Goal: Task Accomplishment & Management: Manage account settings

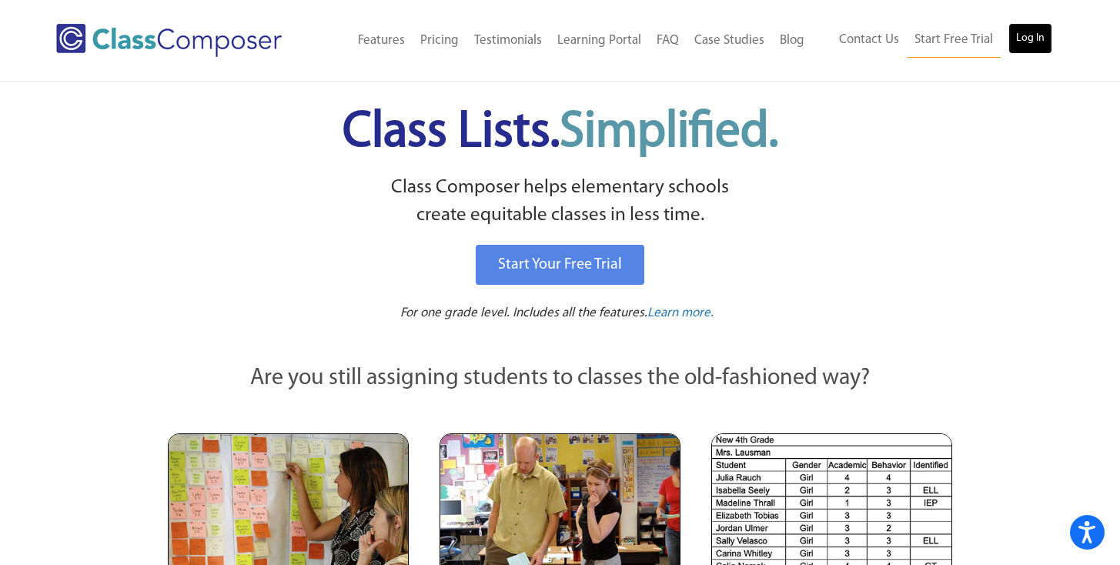
click at [1027, 35] on link "Log In" at bounding box center [1030, 38] width 44 height 31
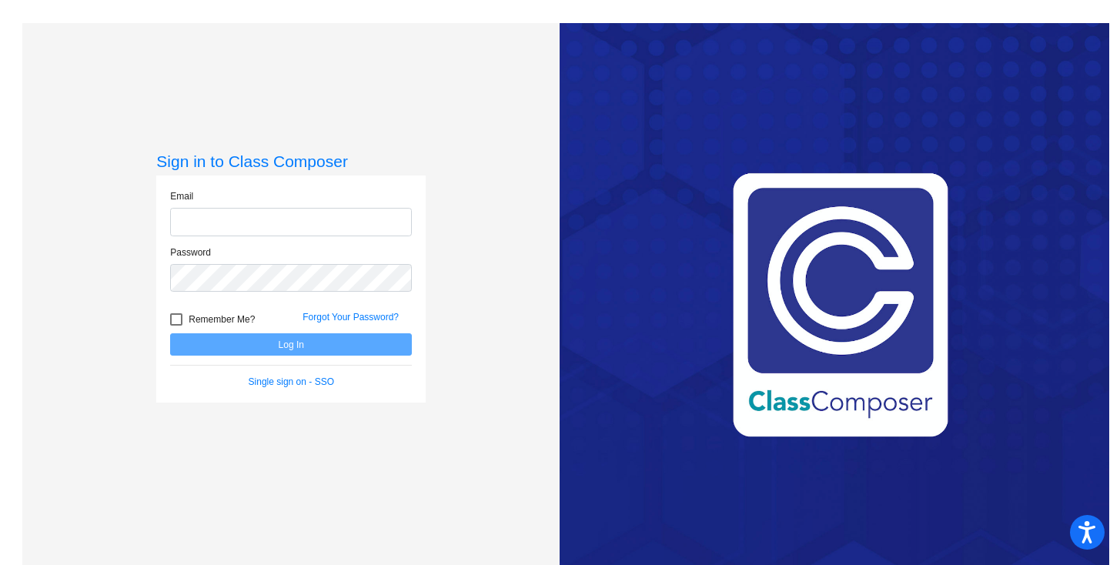
type input "[EMAIL_ADDRESS][DOMAIN_NAME]"
click at [286, 349] on button "Log In" at bounding box center [291, 344] width 242 height 22
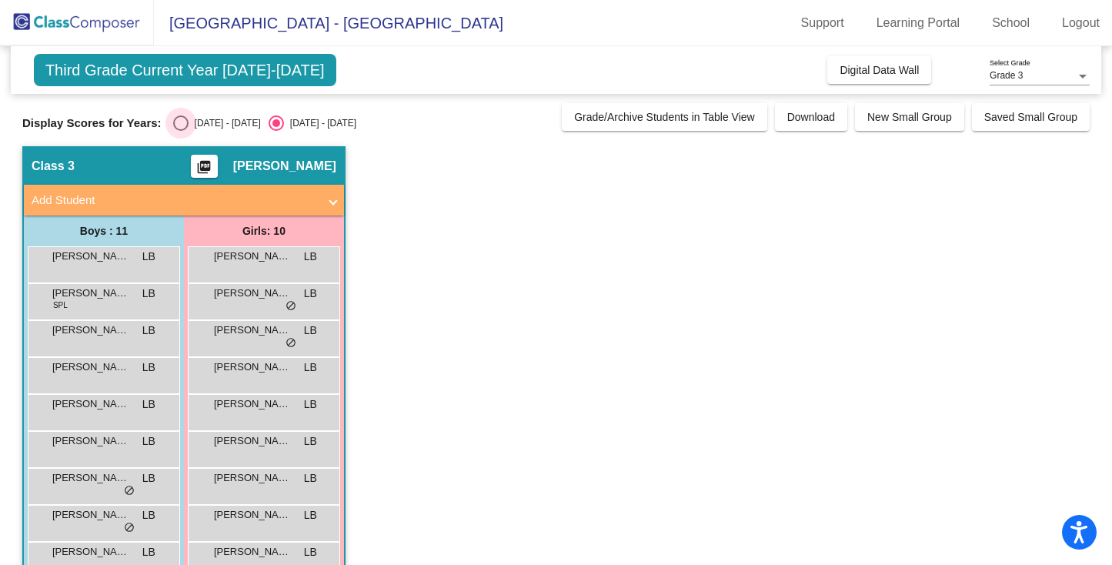
click at [179, 125] on div "Select an option" at bounding box center [180, 122] width 15 height 15
click at [180, 131] on input "[DATE] - [DATE]" at bounding box center [180, 131] width 1 height 1
radio input "true"
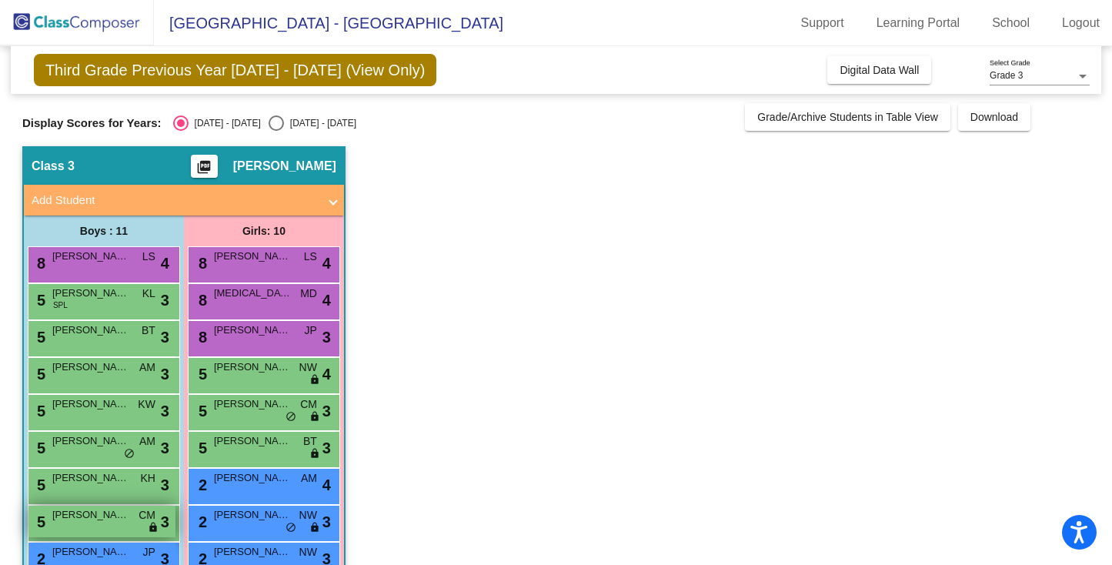
click at [91, 520] on span "[PERSON_NAME]" at bounding box center [90, 514] width 77 height 15
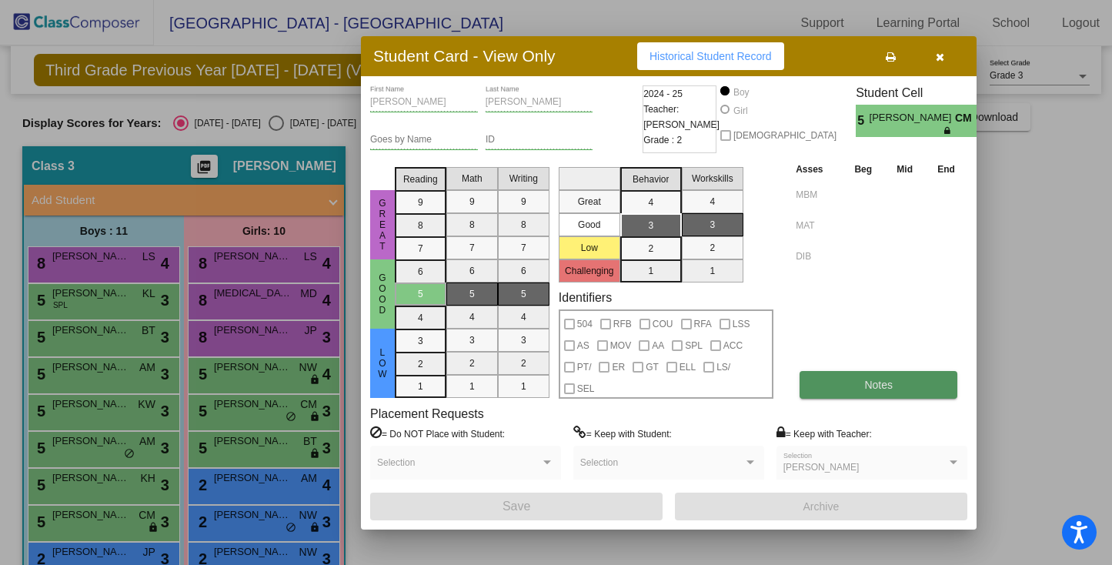
click at [848, 386] on button "Notes" at bounding box center [879, 385] width 158 height 28
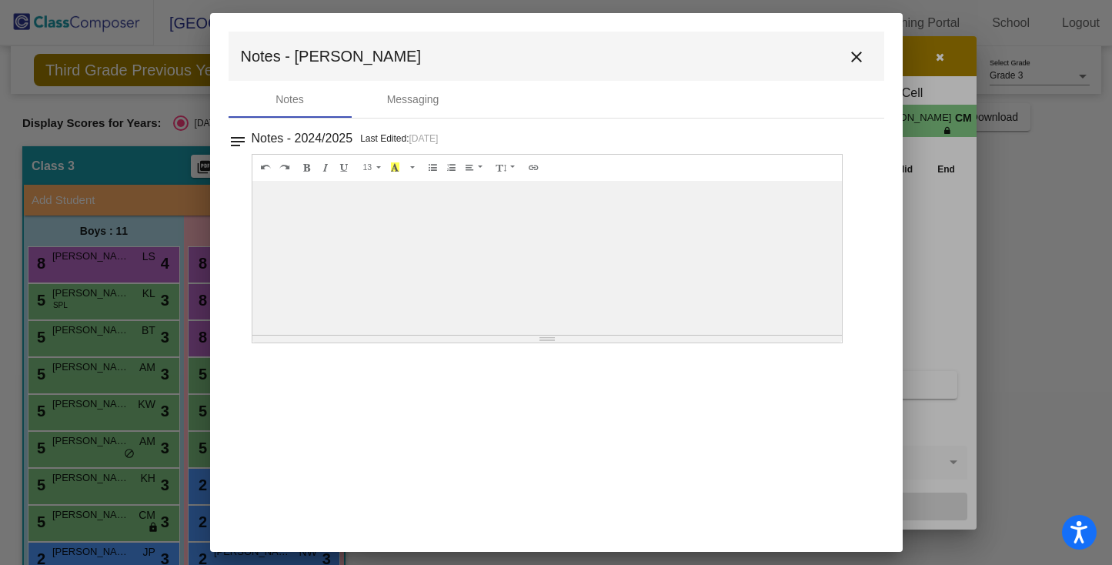
click at [857, 35] on mat-toolbar "Notes - Nathanael close" at bounding box center [557, 56] width 656 height 49
click at [854, 59] on mat-icon "close" at bounding box center [856, 57] width 18 height 18
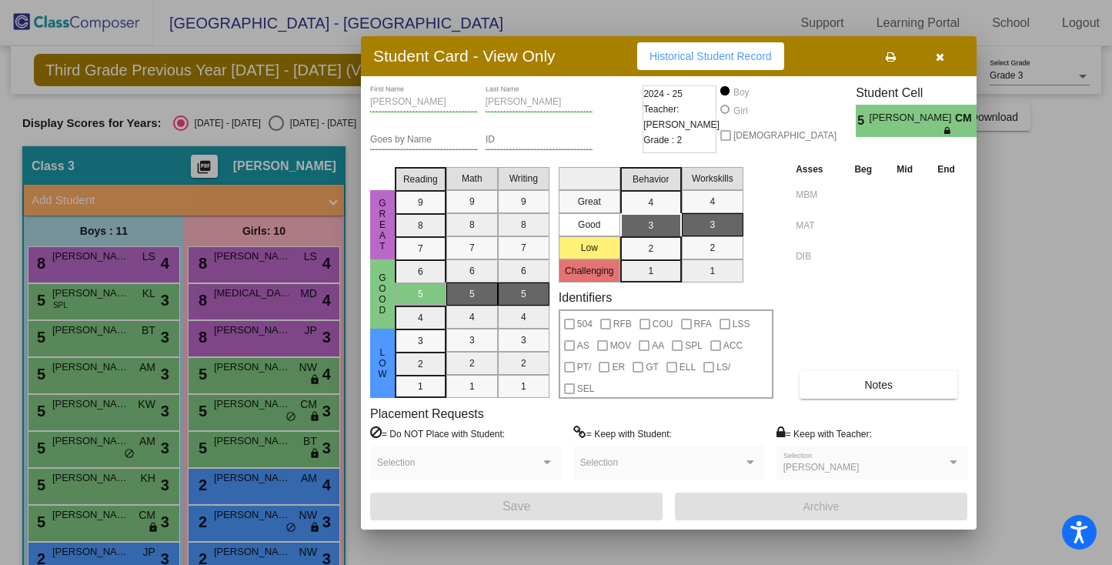
click at [934, 52] on button "button" at bounding box center [939, 56] width 49 height 28
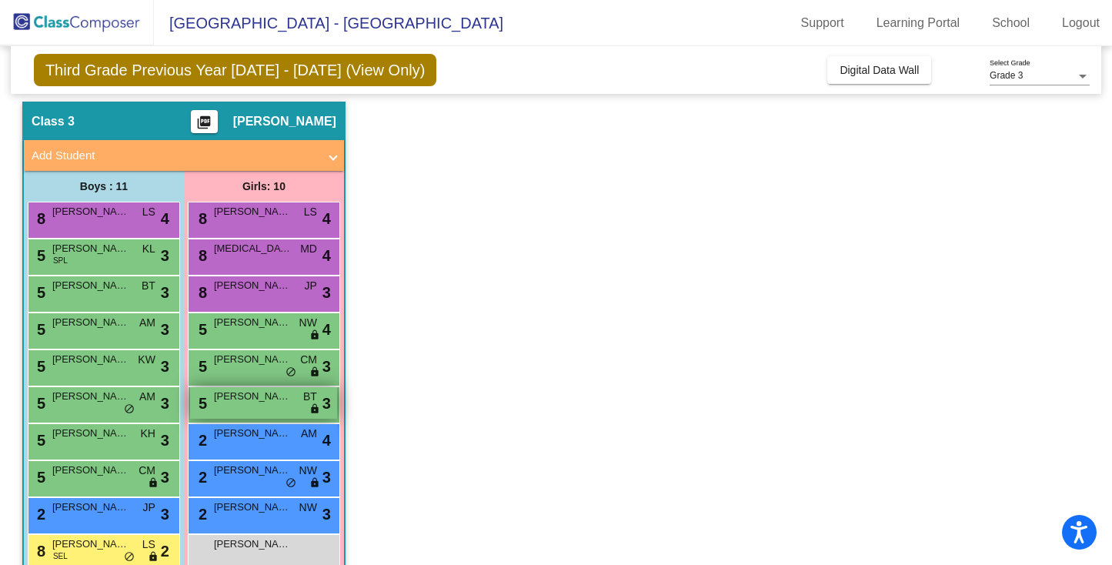
scroll to position [46, 0]
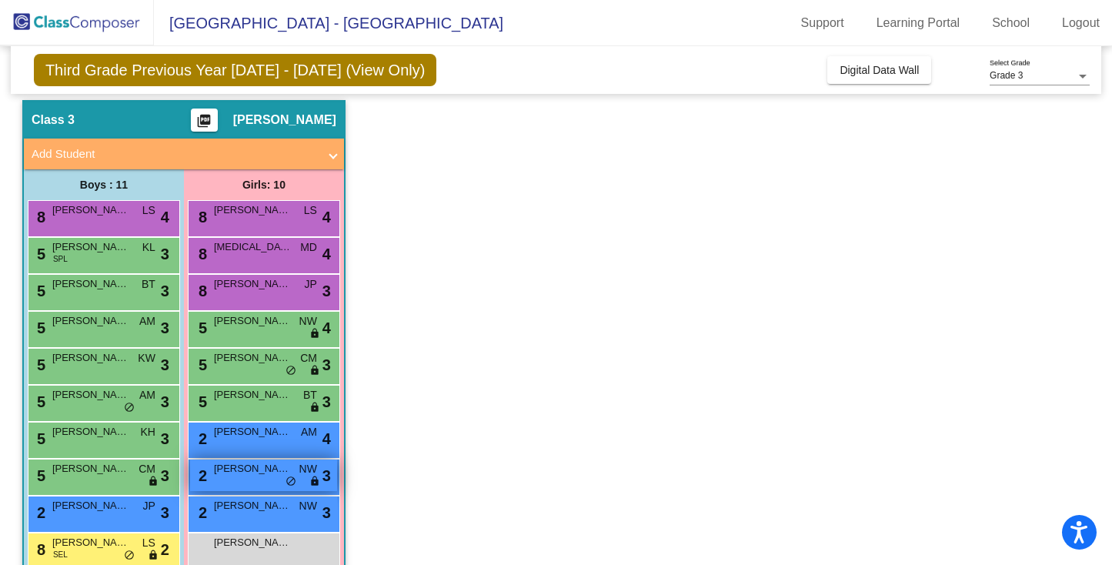
click at [235, 476] on div "2 Catherine Chivari NW lock do_not_disturb_alt 3" at bounding box center [263, 476] width 147 height 32
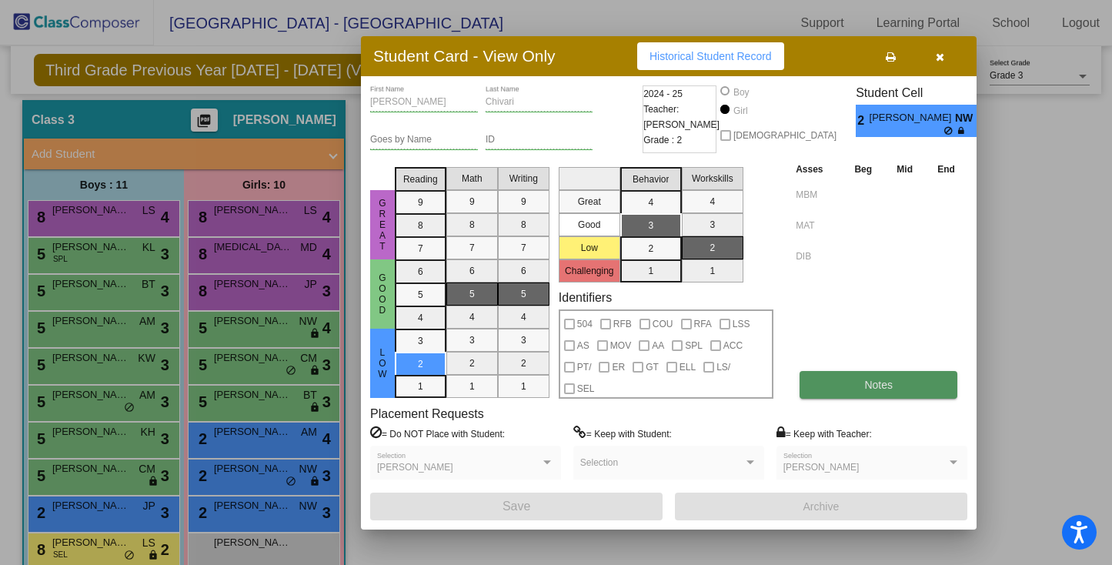
click at [873, 385] on span "Notes" at bounding box center [878, 385] width 28 height 12
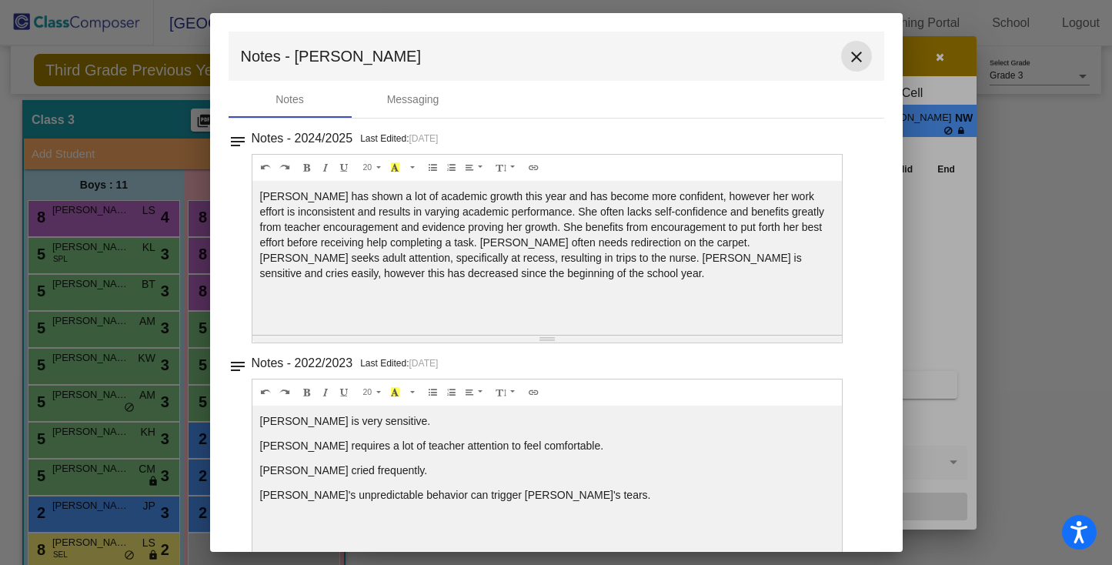
click at [847, 54] on mat-icon "close" at bounding box center [856, 57] width 18 height 18
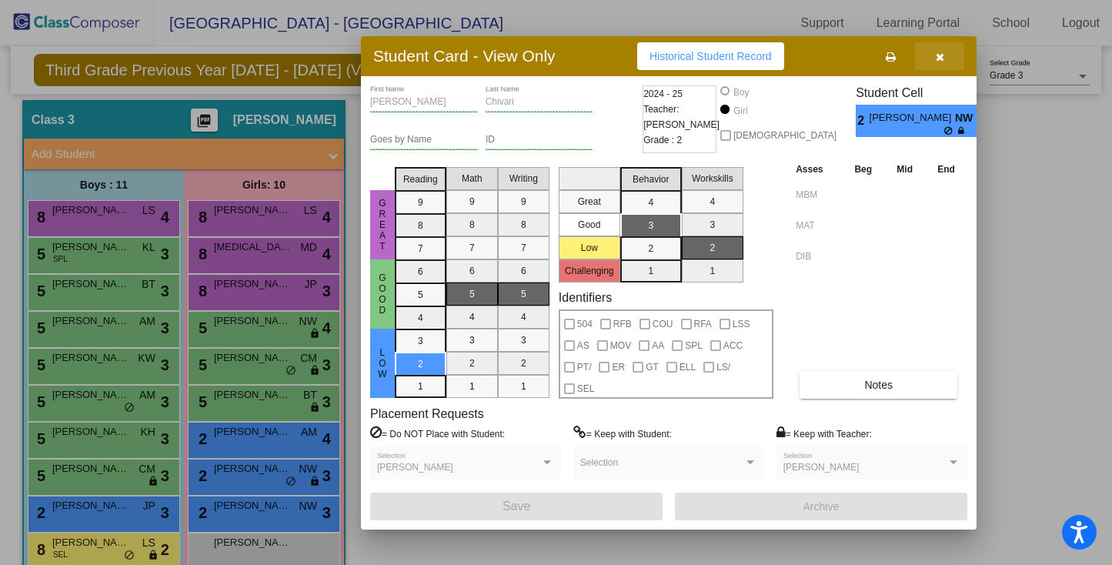
click at [943, 61] on icon "button" at bounding box center [940, 57] width 8 height 11
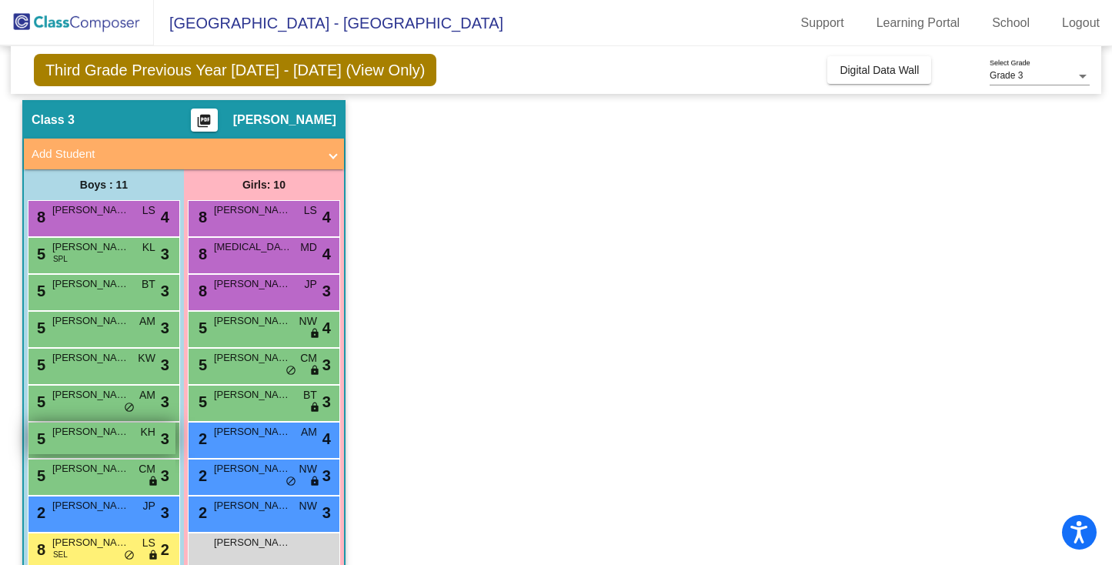
click at [119, 452] on div "5 Malachi Ellis KH lock do_not_disturb_alt 3" at bounding box center [101, 439] width 147 height 32
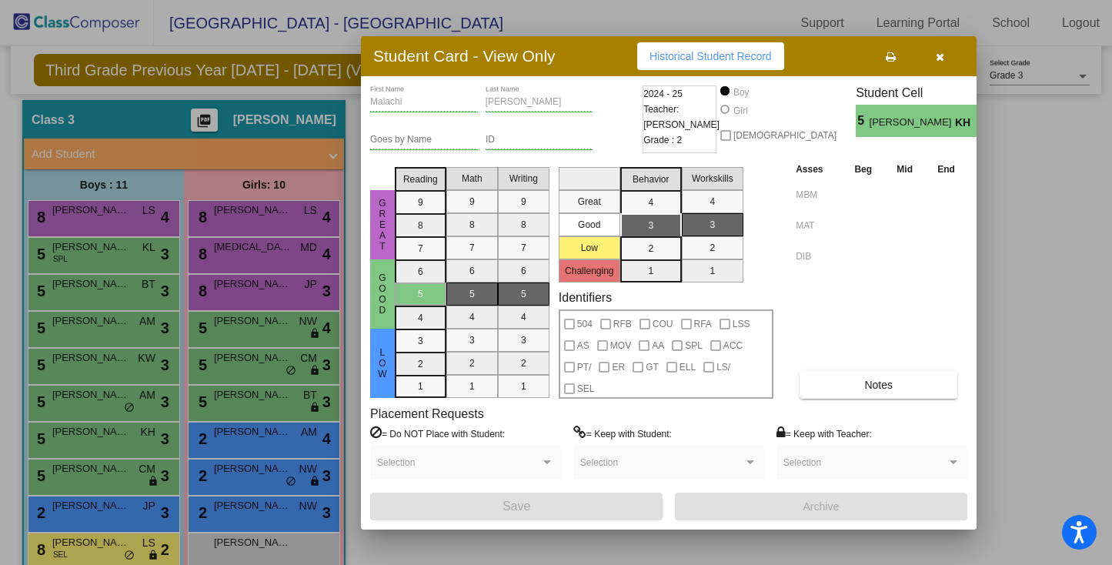
click at [938, 58] on icon "button" at bounding box center [940, 57] width 8 height 11
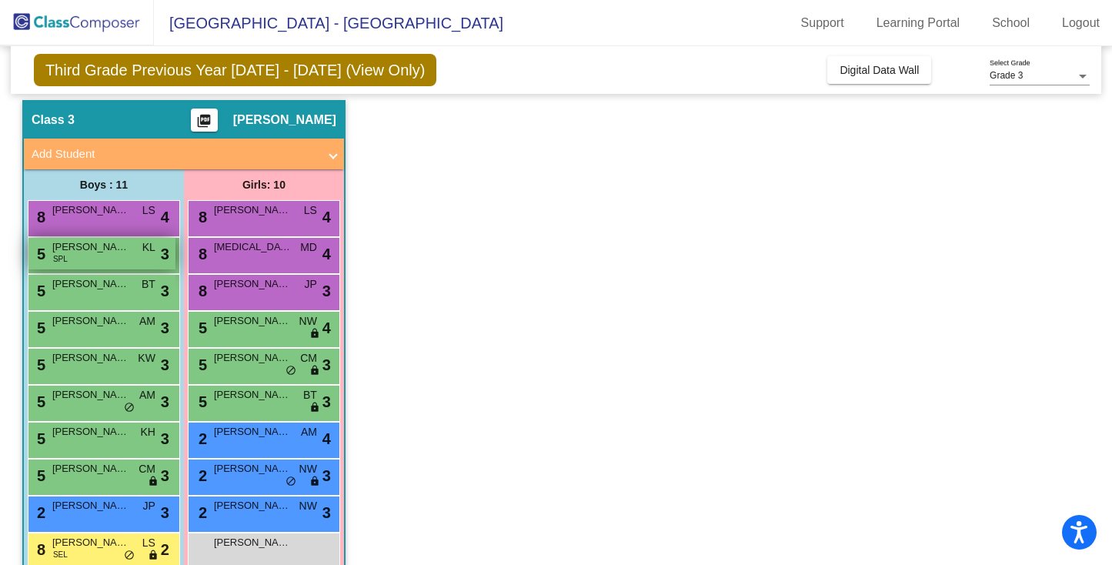
click at [112, 258] on div "5 Ari Hoyles SPL KL lock do_not_disturb_alt 3" at bounding box center [101, 254] width 147 height 32
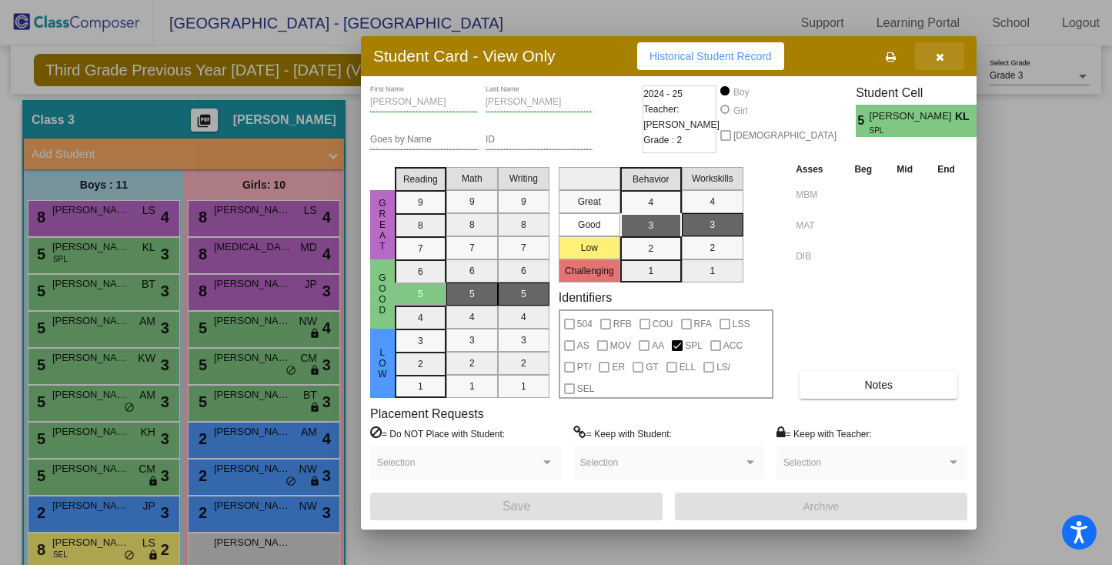
click at [942, 50] on span "button" at bounding box center [940, 56] width 8 height 12
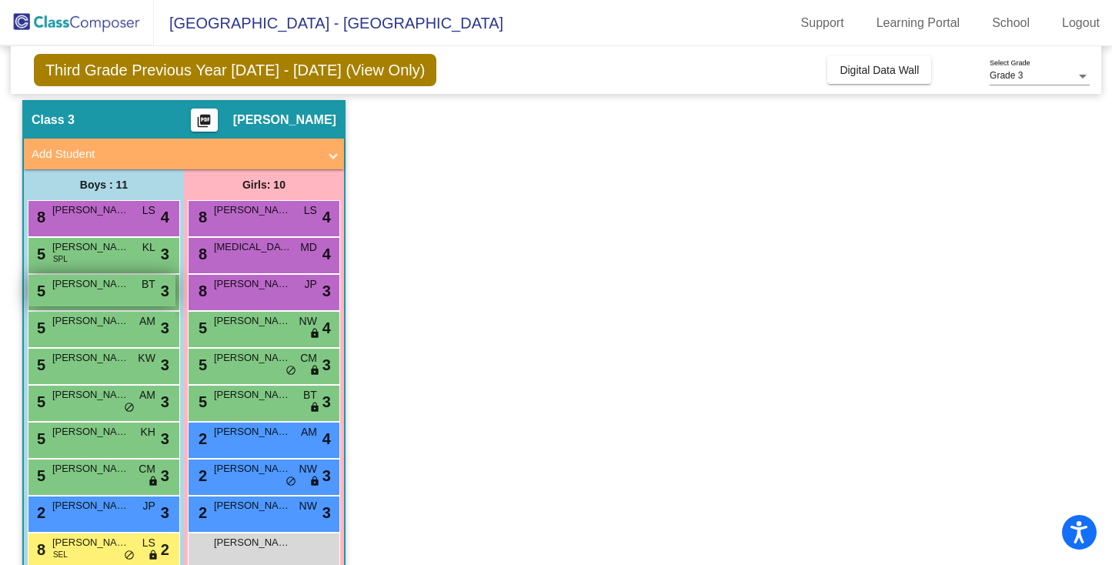
click at [96, 296] on div "5 Blake Wulfleff BT lock do_not_disturb_alt 3" at bounding box center [101, 291] width 147 height 32
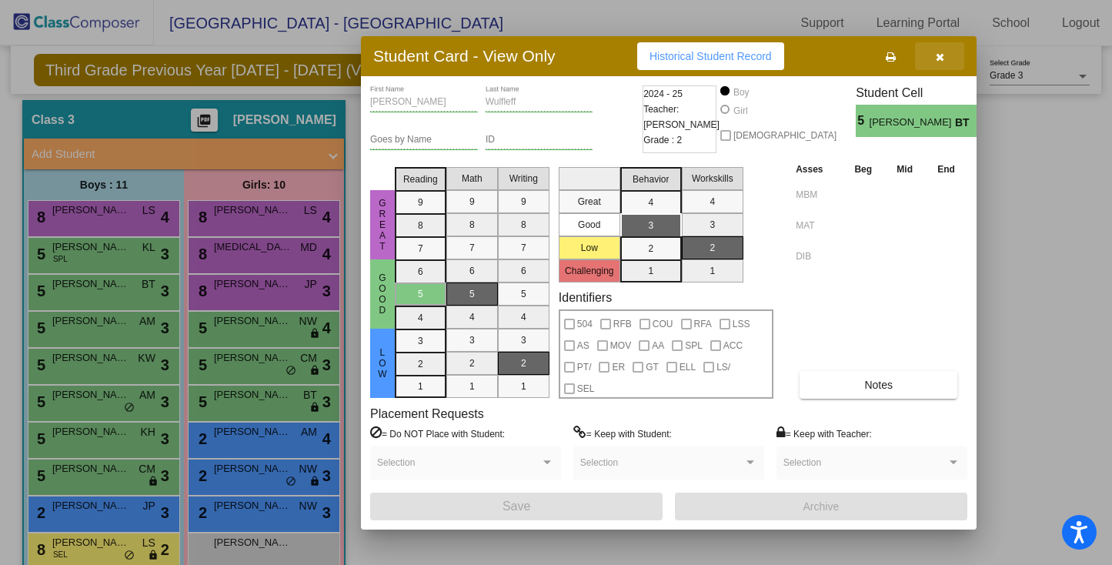
click at [938, 62] on icon "button" at bounding box center [940, 57] width 8 height 11
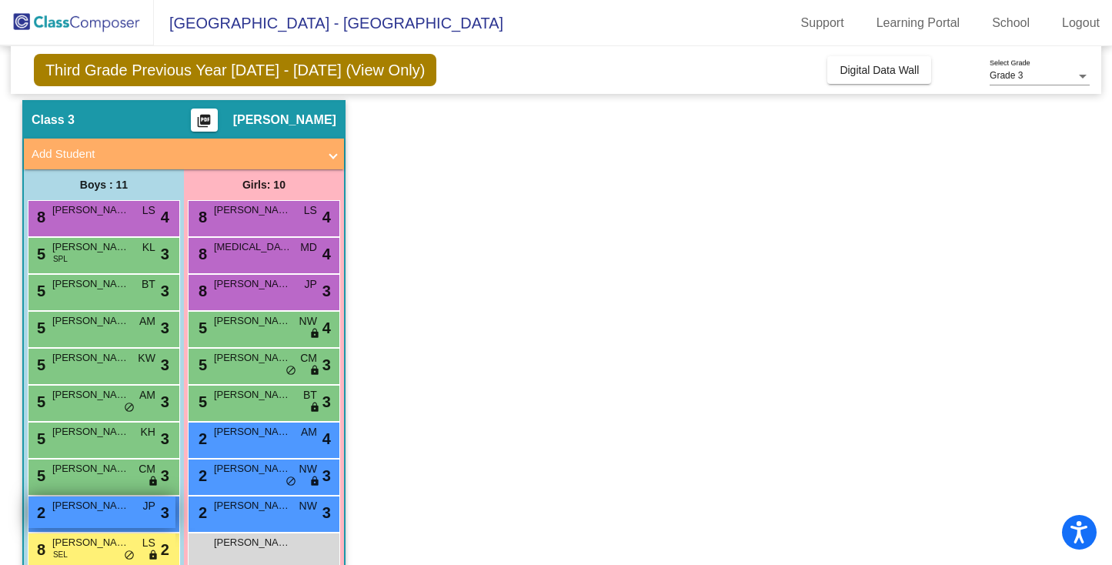
click at [105, 513] on div "2 Jamal White-Falling JP lock do_not_disturb_alt 3" at bounding box center [101, 512] width 147 height 32
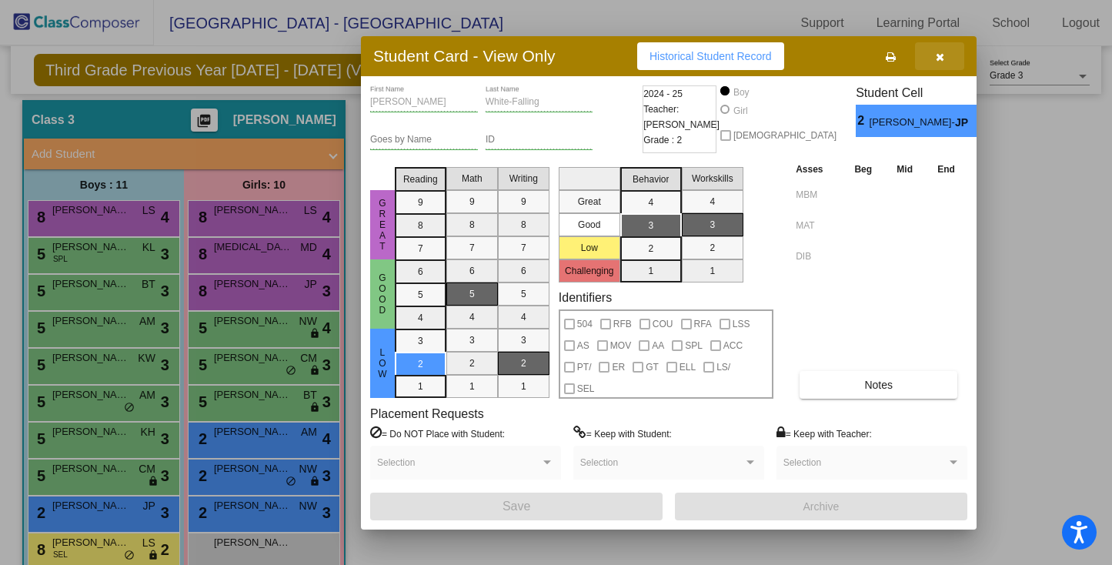
click at [942, 62] on icon "button" at bounding box center [940, 57] width 8 height 11
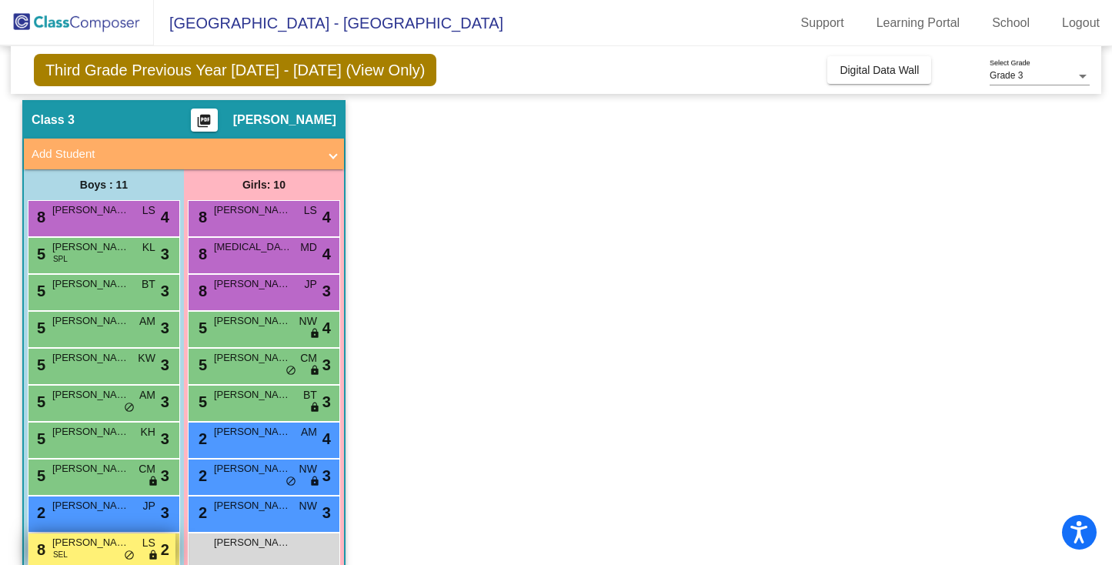
click at [86, 550] on span "Maxwell Henning" at bounding box center [90, 542] width 77 height 15
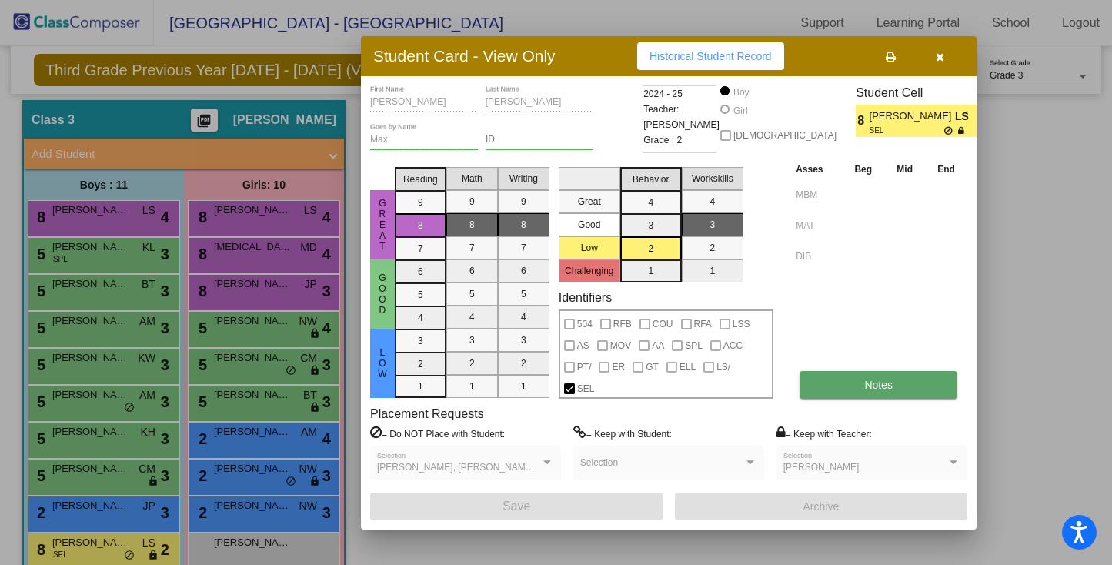
click at [881, 383] on span "Notes" at bounding box center [878, 385] width 28 height 12
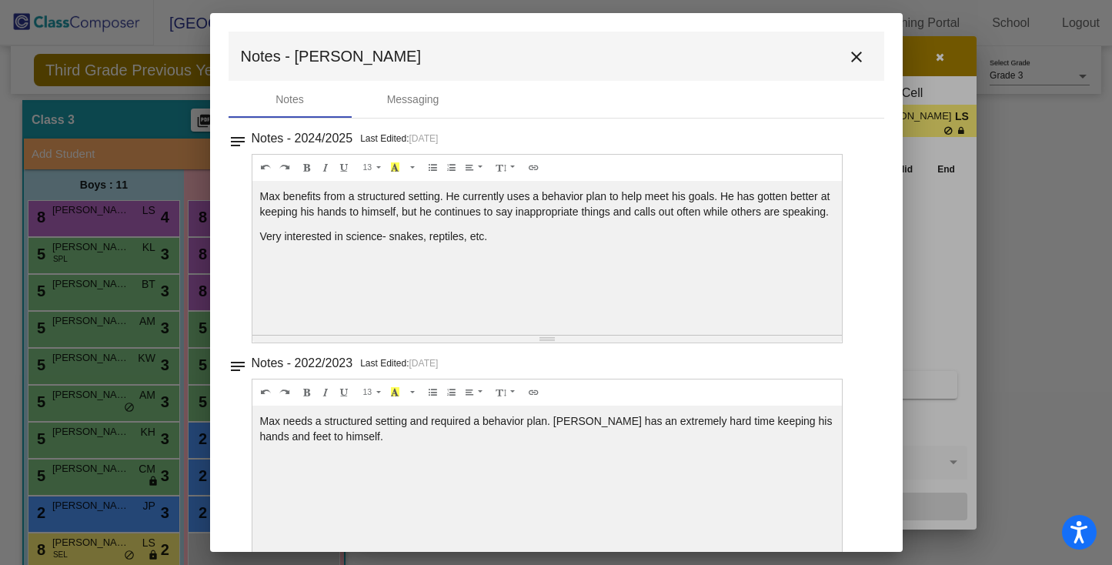
click at [849, 51] on mat-icon "close" at bounding box center [856, 57] width 18 height 18
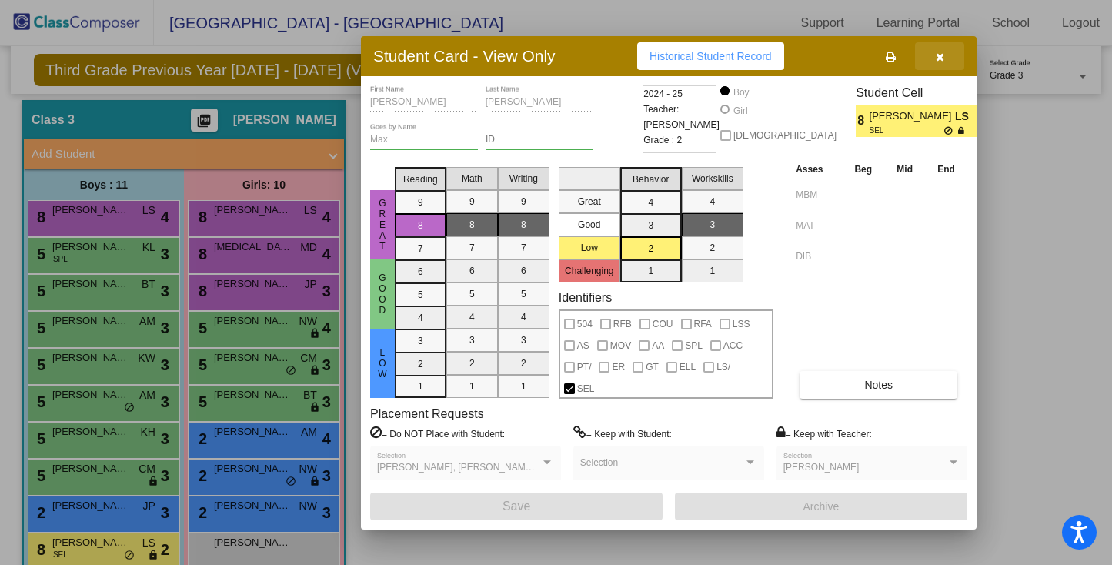
click at [942, 50] on span "button" at bounding box center [940, 56] width 8 height 12
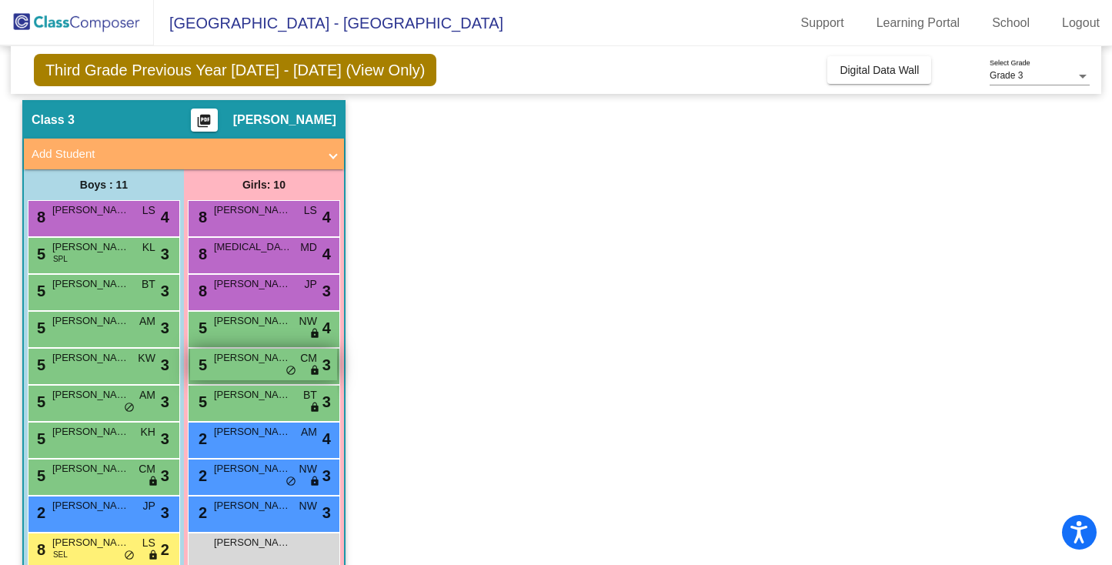
click at [250, 364] on span "Caroline Tyler" at bounding box center [252, 357] width 77 height 15
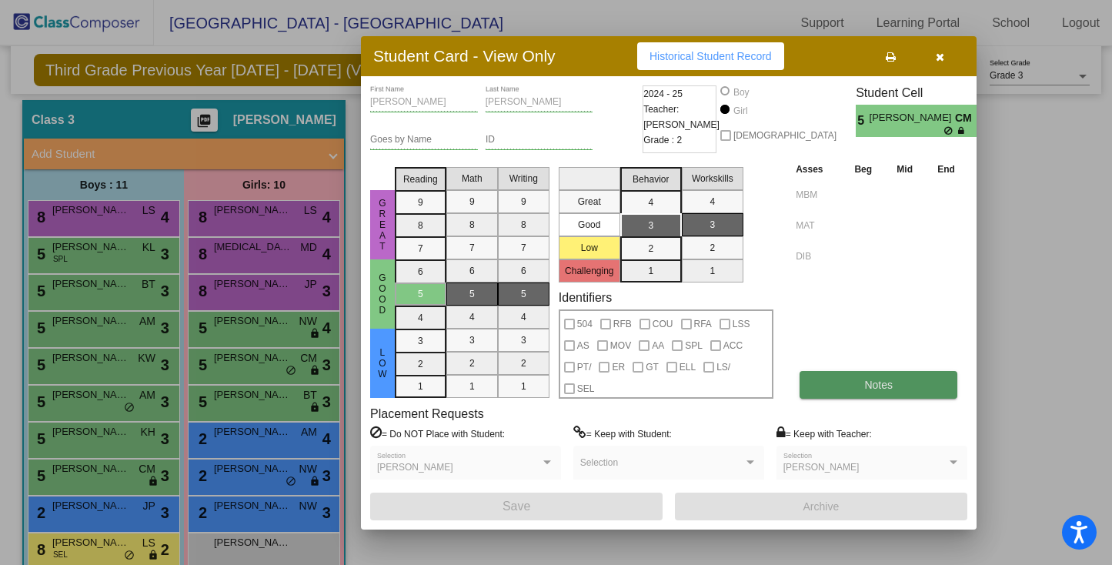
click at [876, 389] on span "Notes" at bounding box center [878, 385] width 28 height 12
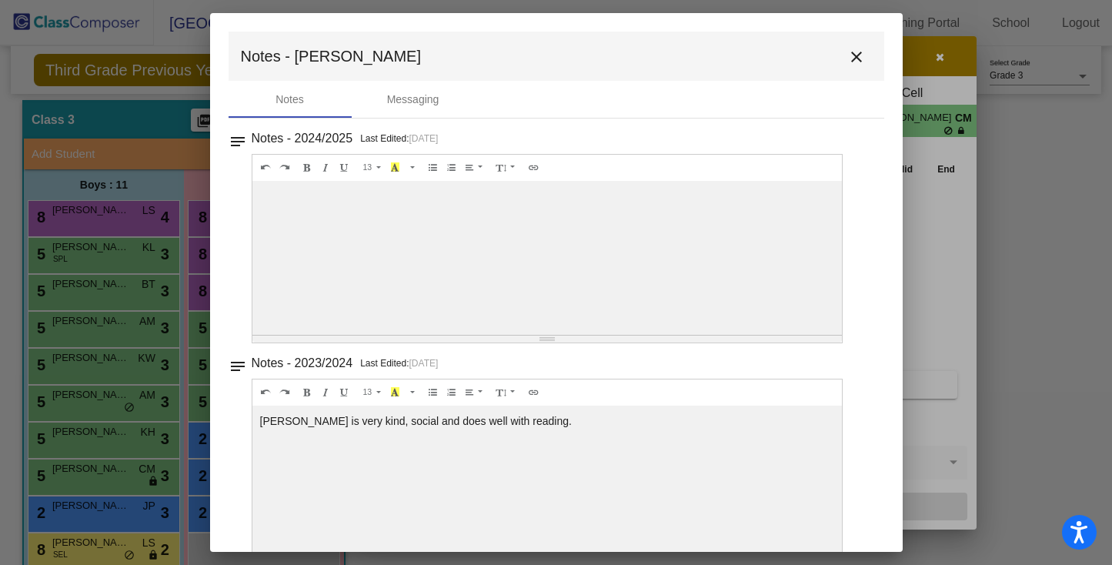
click at [847, 60] on mat-icon "close" at bounding box center [856, 57] width 18 height 18
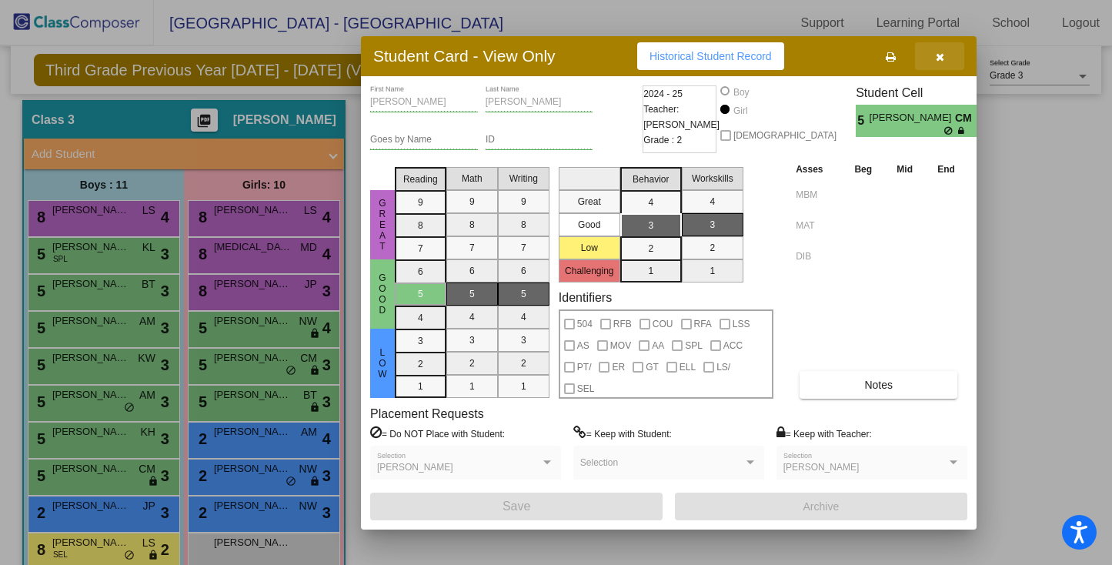
click at [943, 65] on button "button" at bounding box center [939, 56] width 49 height 28
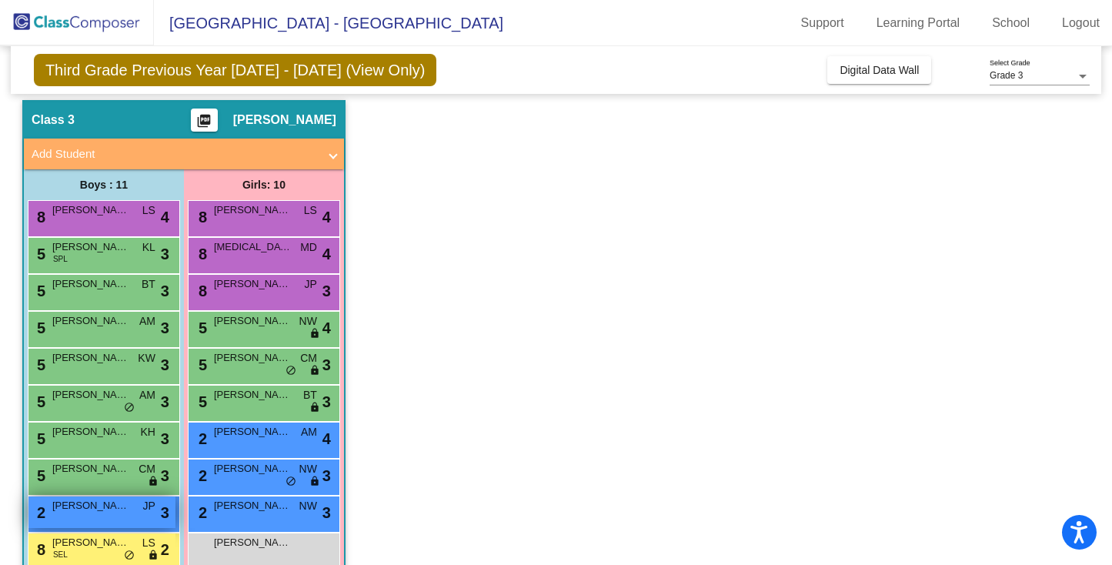
click at [95, 514] on div "2 Jamal White-Falling JP lock do_not_disturb_alt 3" at bounding box center [101, 512] width 147 height 32
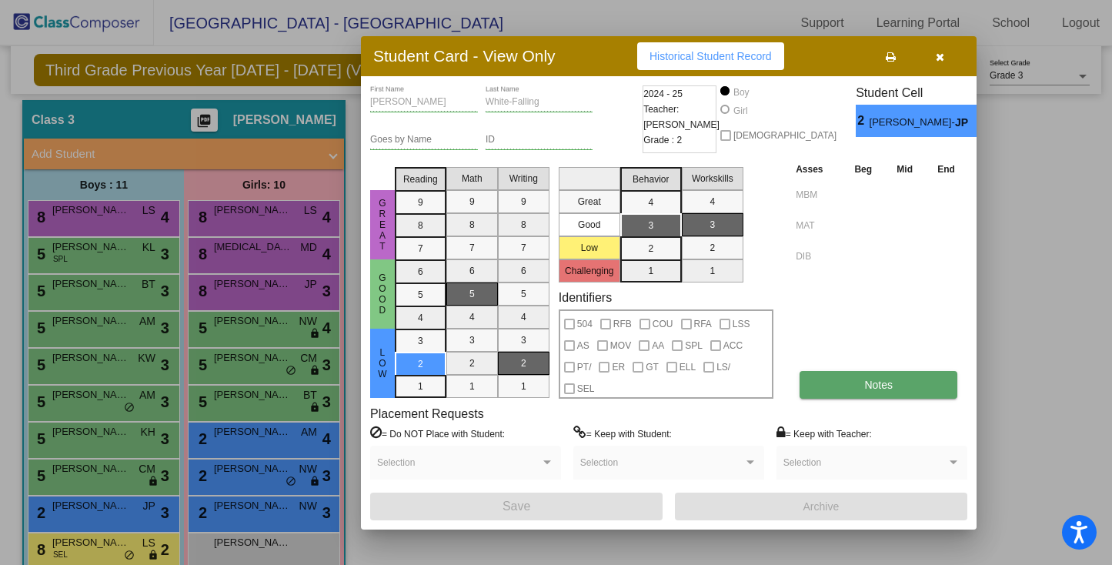
click at [880, 389] on span "Notes" at bounding box center [878, 385] width 28 height 12
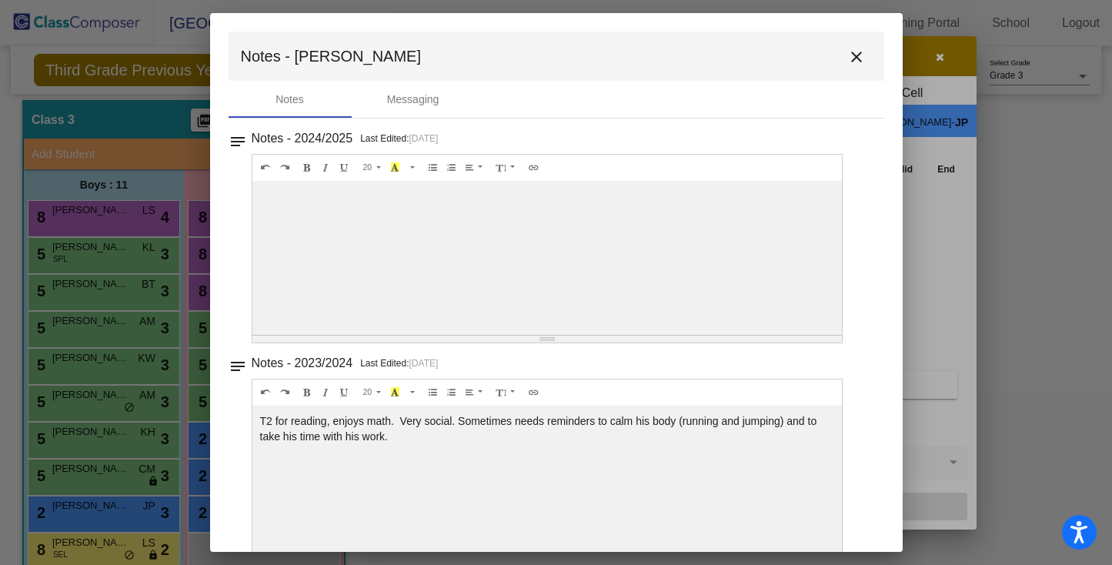
click at [610, 295] on div at bounding box center [547, 258] width 590 height 154
click at [847, 59] on mat-icon "close" at bounding box center [856, 57] width 18 height 18
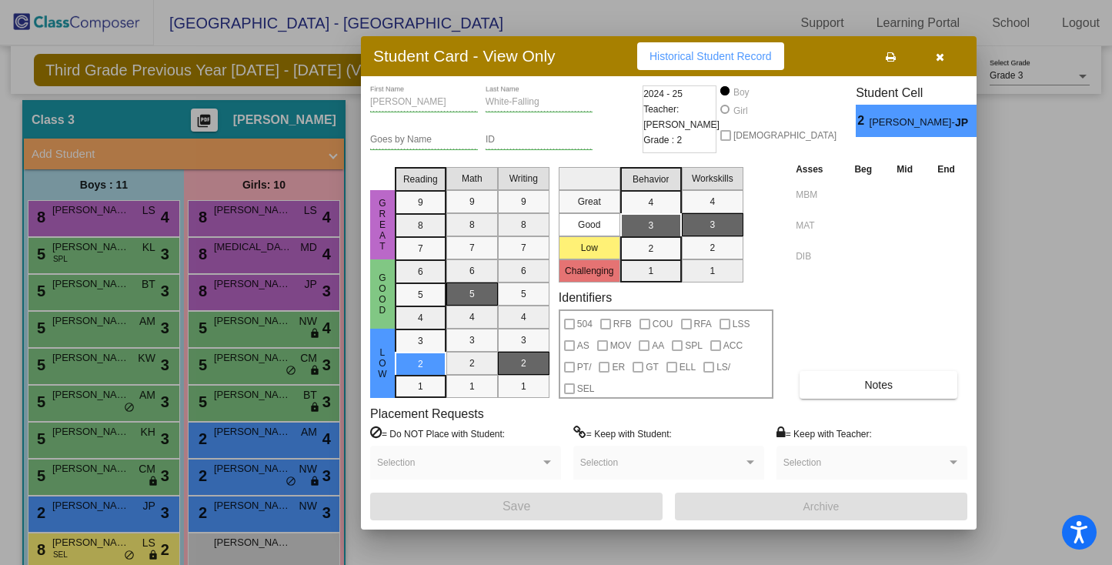
click at [937, 61] on icon "button" at bounding box center [940, 57] width 8 height 11
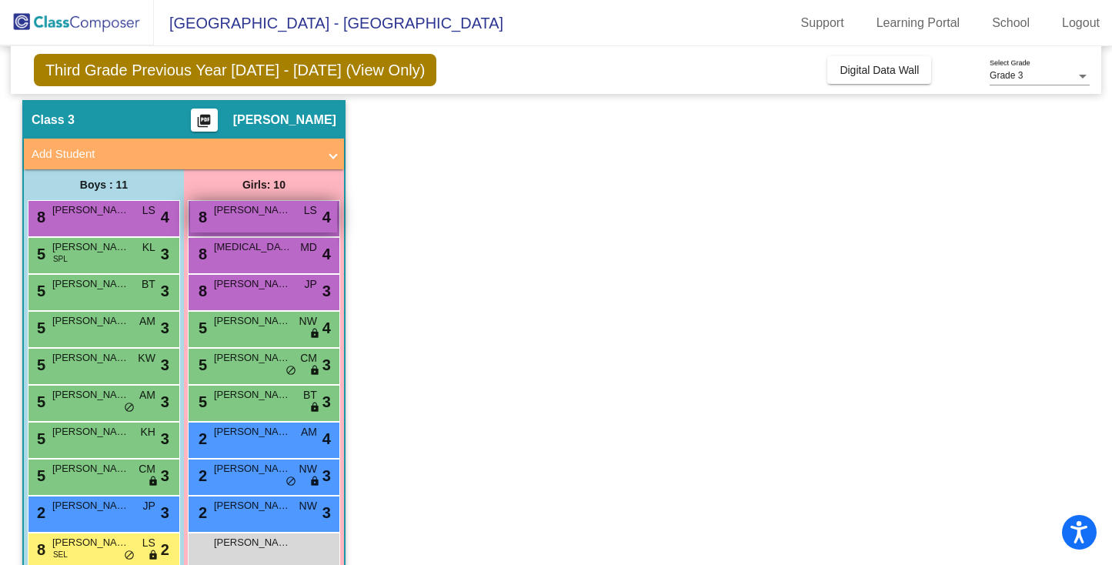
click at [272, 216] on span "Regina Yarbrough" at bounding box center [252, 209] width 77 height 15
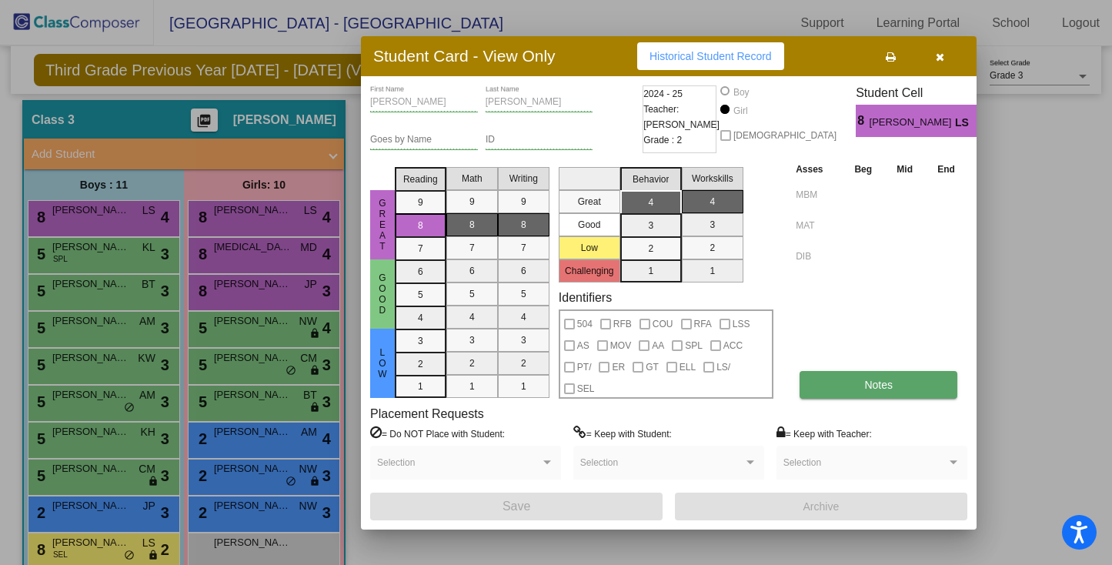
click at [900, 383] on button "Notes" at bounding box center [879, 385] width 158 height 28
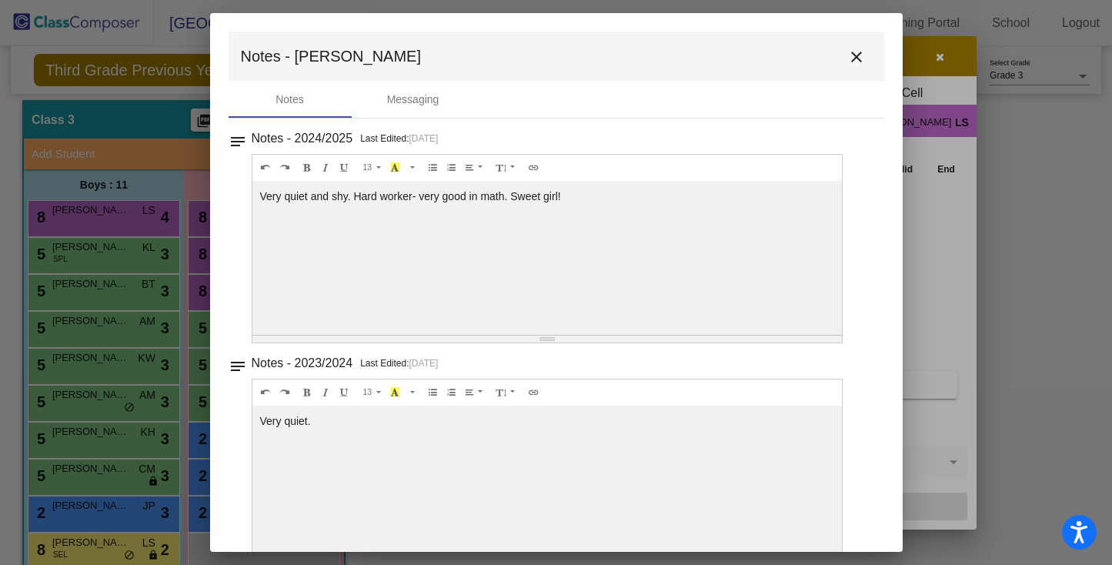
click at [854, 55] on mat-icon "close" at bounding box center [856, 57] width 18 height 18
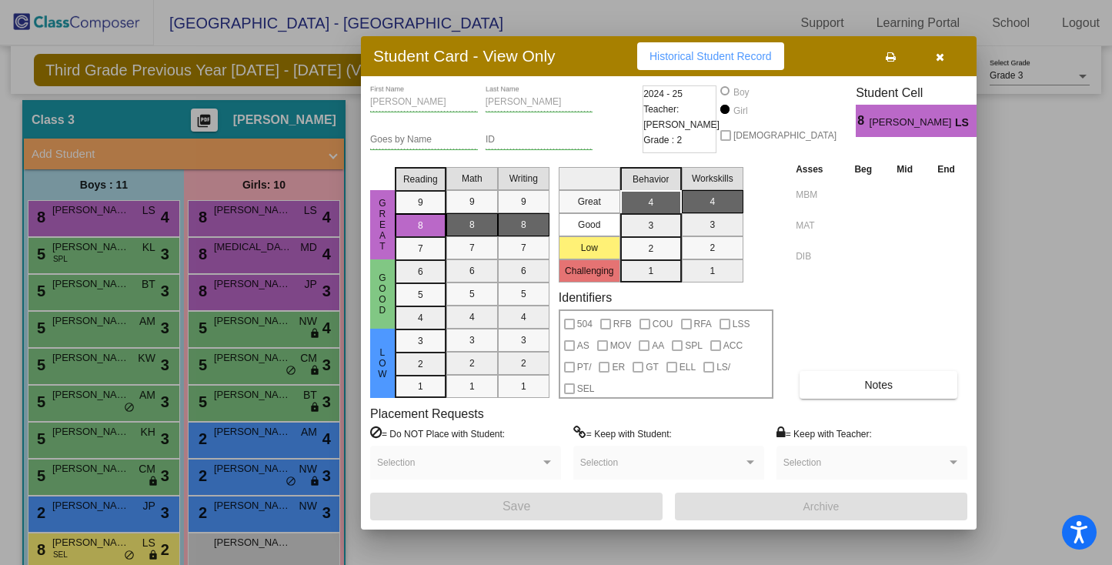
click at [940, 54] on icon "button" at bounding box center [940, 57] width 8 height 11
